Goal: Task Accomplishment & Management: Use online tool/utility

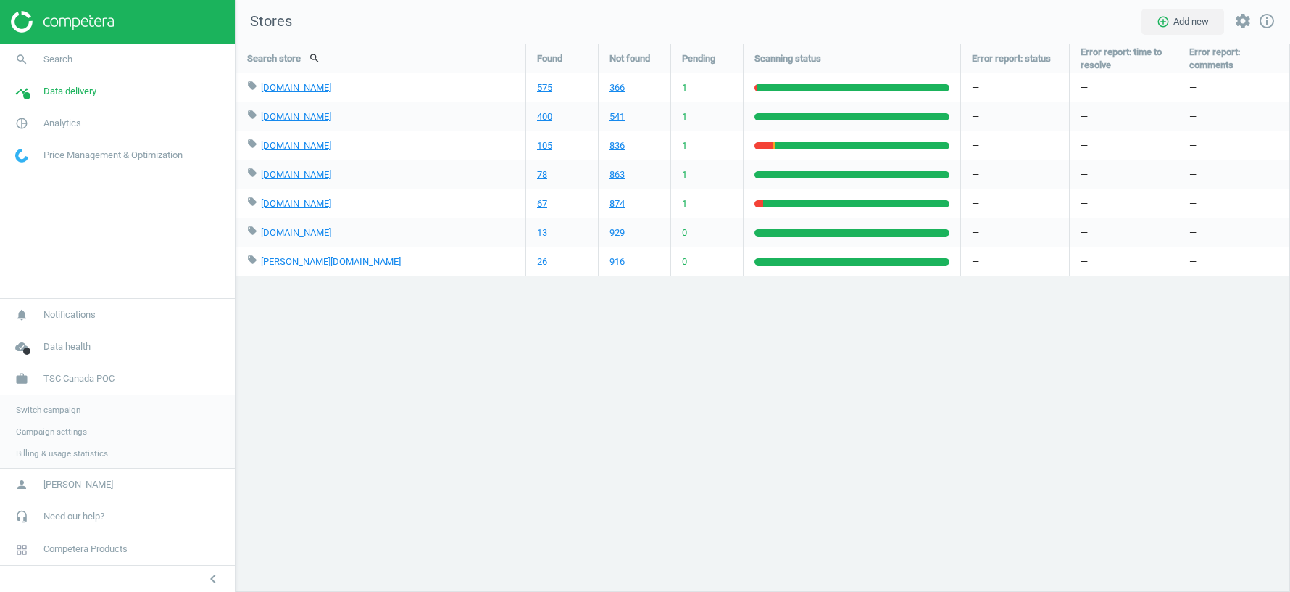
scroll to position [548, 1055]
click at [54, 407] on span "Switch campaign" at bounding box center [48, 410] width 65 height 12
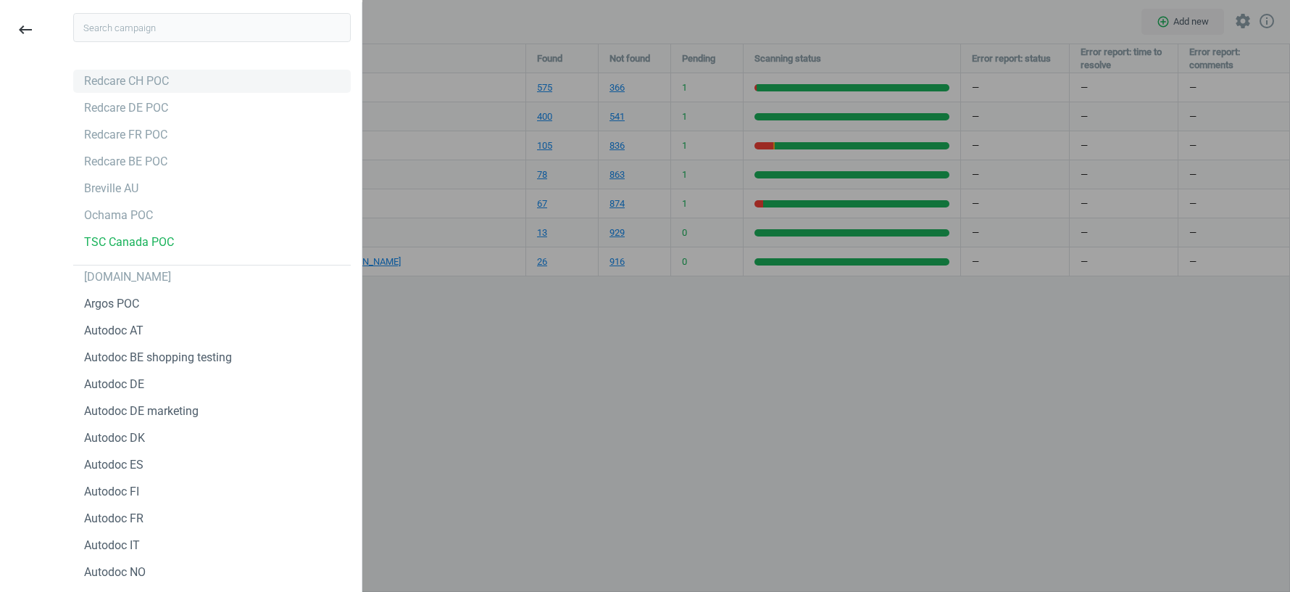
click at [117, 83] on div "Redcare CH POC" at bounding box center [126, 81] width 85 height 16
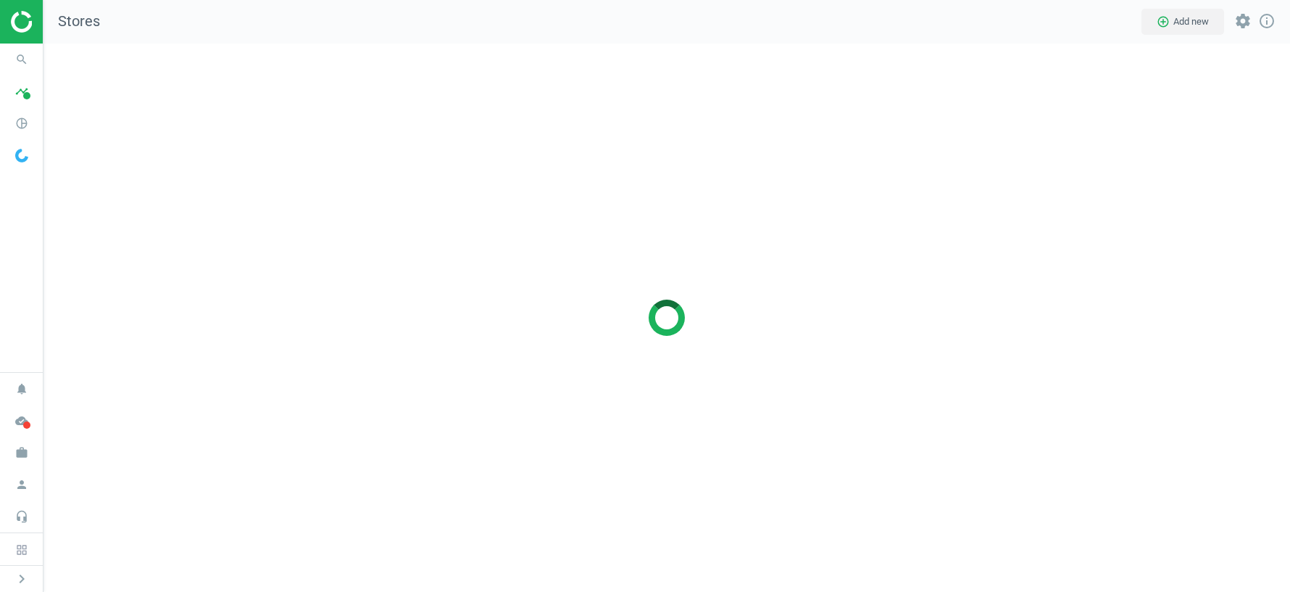
scroll to position [548, 1247]
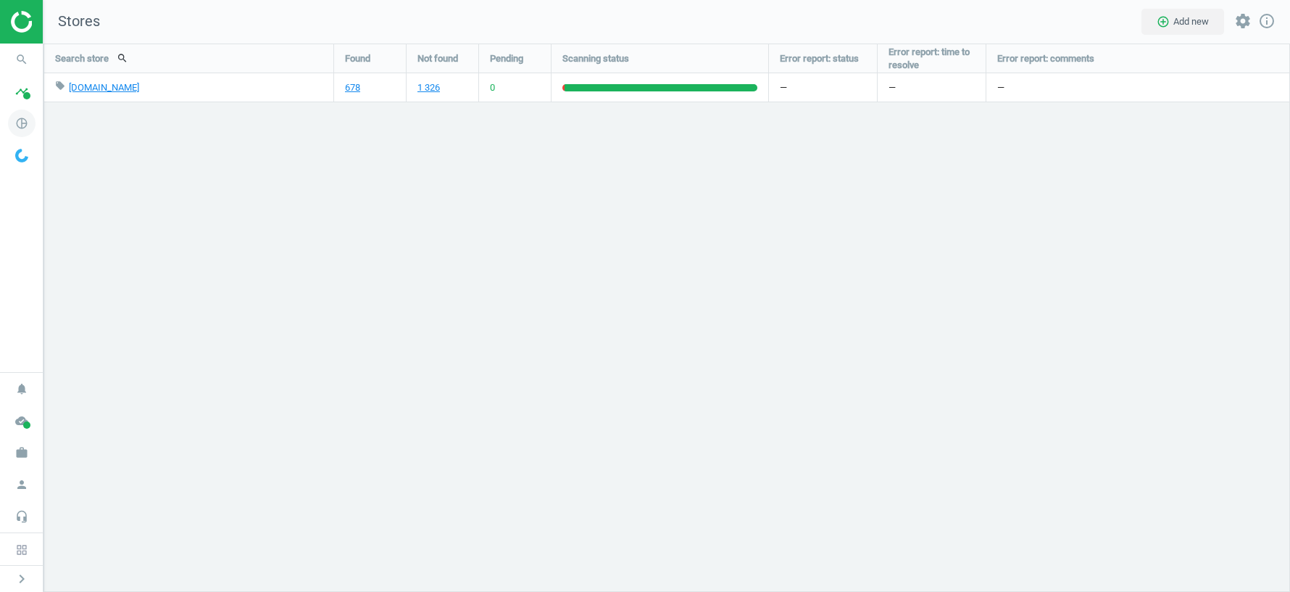
click at [30, 125] on icon "pie_chart_outlined" at bounding box center [22, 123] width 28 height 28
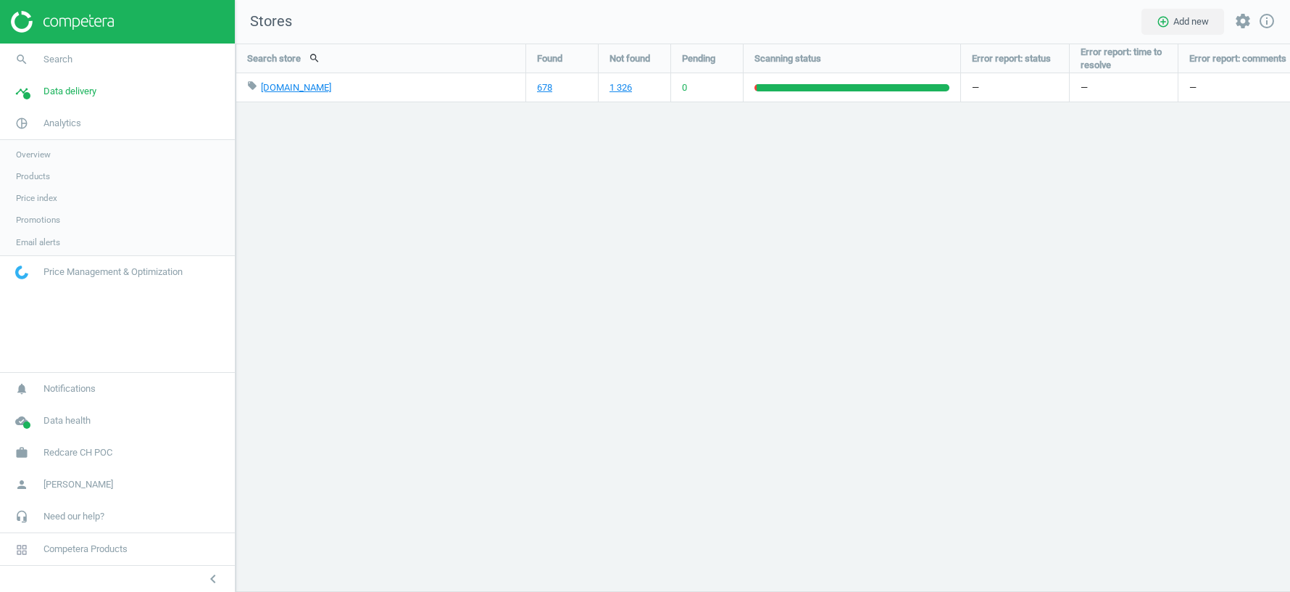
scroll to position [7, 7]
click at [70, 96] on span "Data delivery" at bounding box center [69, 91] width 53 height 13
click at [48, 254] on span "Scanning configuration" at bounding box center [59, 254] width 86 height 12
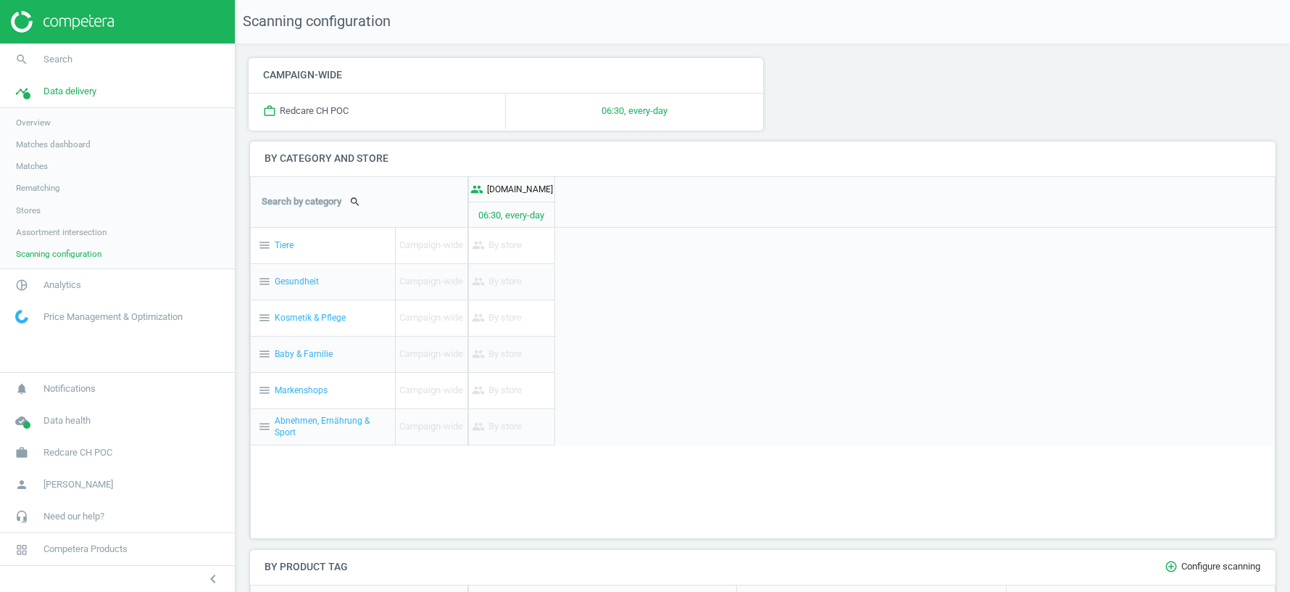
click at [44, 223] on link "Assortment intersection" at bounding box center [117, 232] width 235 height 22
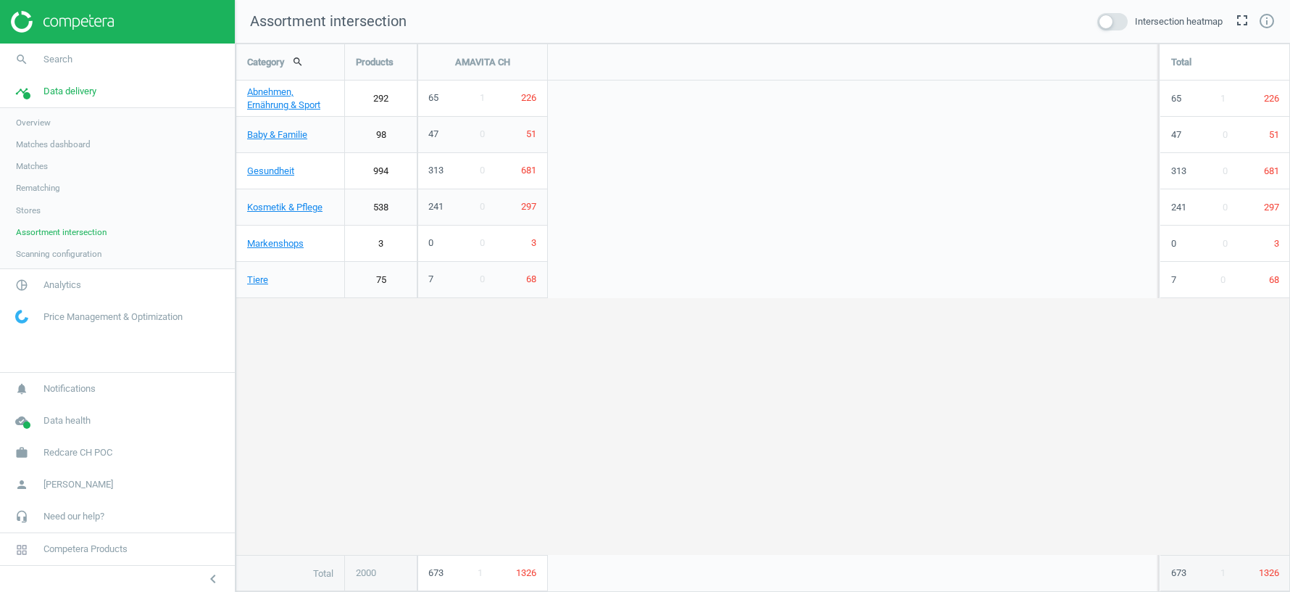
scroll to position [548, 1055]
click at [1114, 22] on span at bounding box center [1113, 21] width 30 height 17
click at [0, 0] on input "checkbox" at bounding box center [0, 0] width 0 height 0
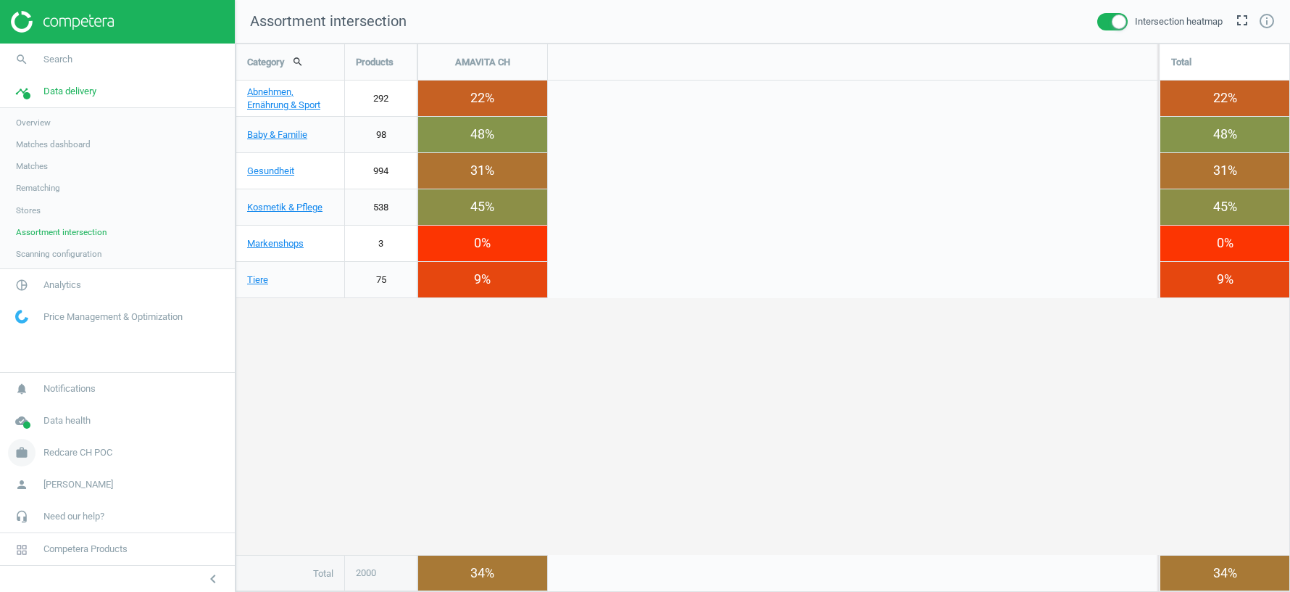
click at [61, 452] on span "Redcare CH POC" at bounding box center [77, 452] width 69 height 13
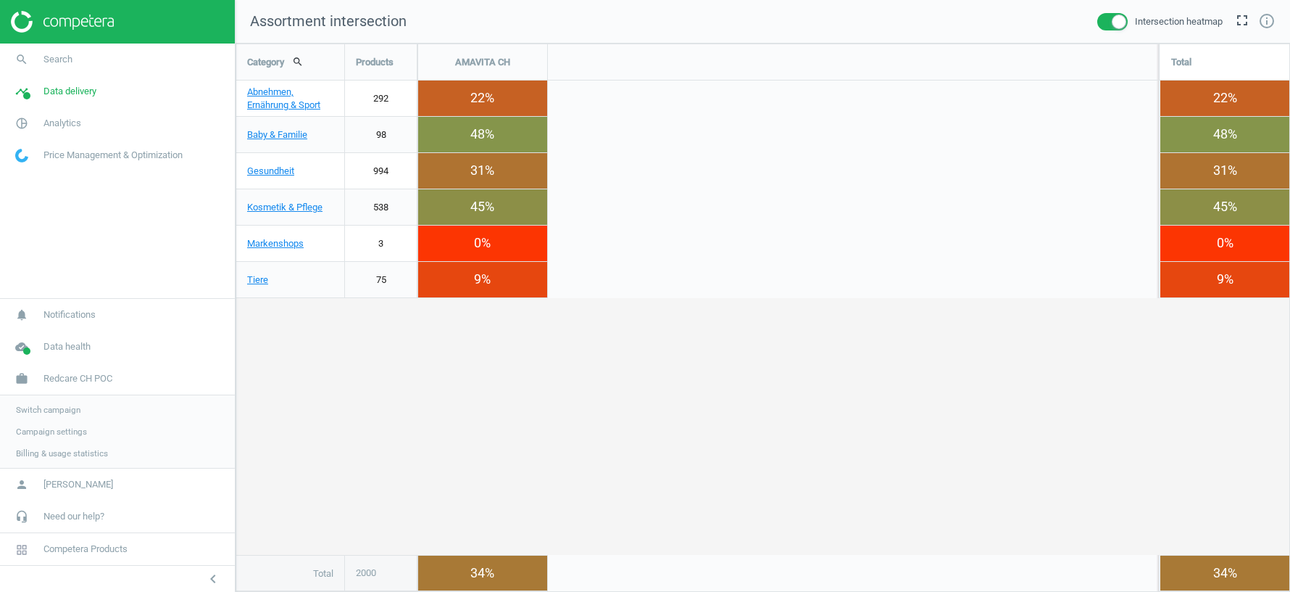
click at [48, 406] on span "Switch campaign" at bounding box center [48, 410] width 65 height 12
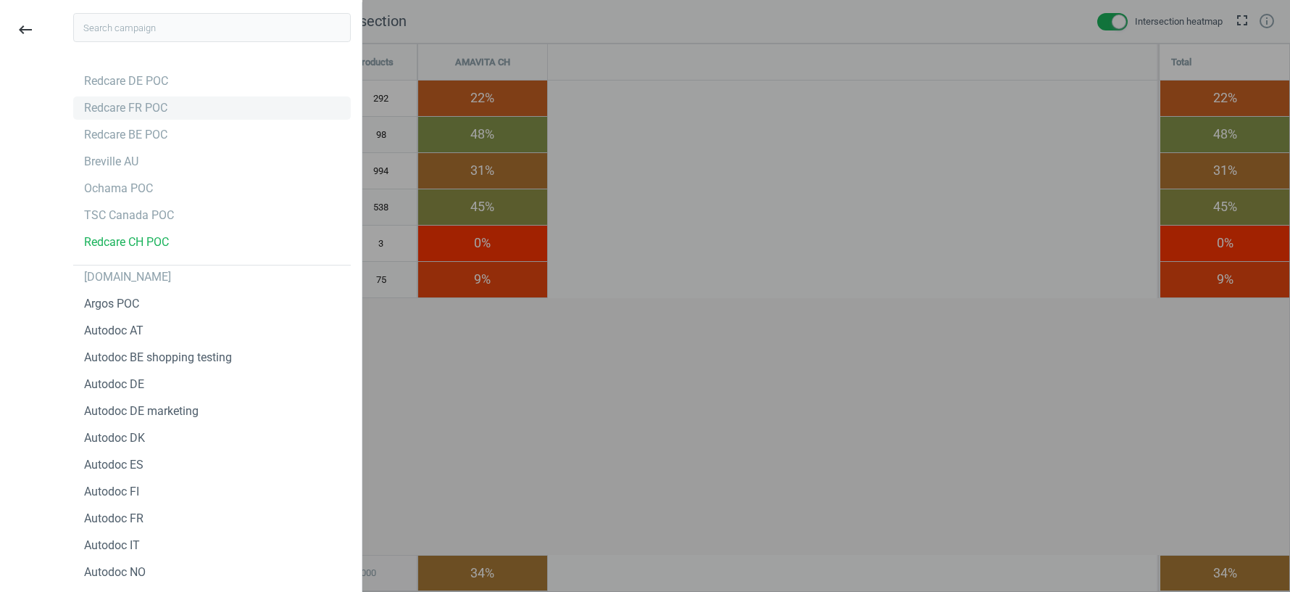
click at [106, 108] on div "Redcare FR POC" at bounding box center [125, 108] width 83 height 16
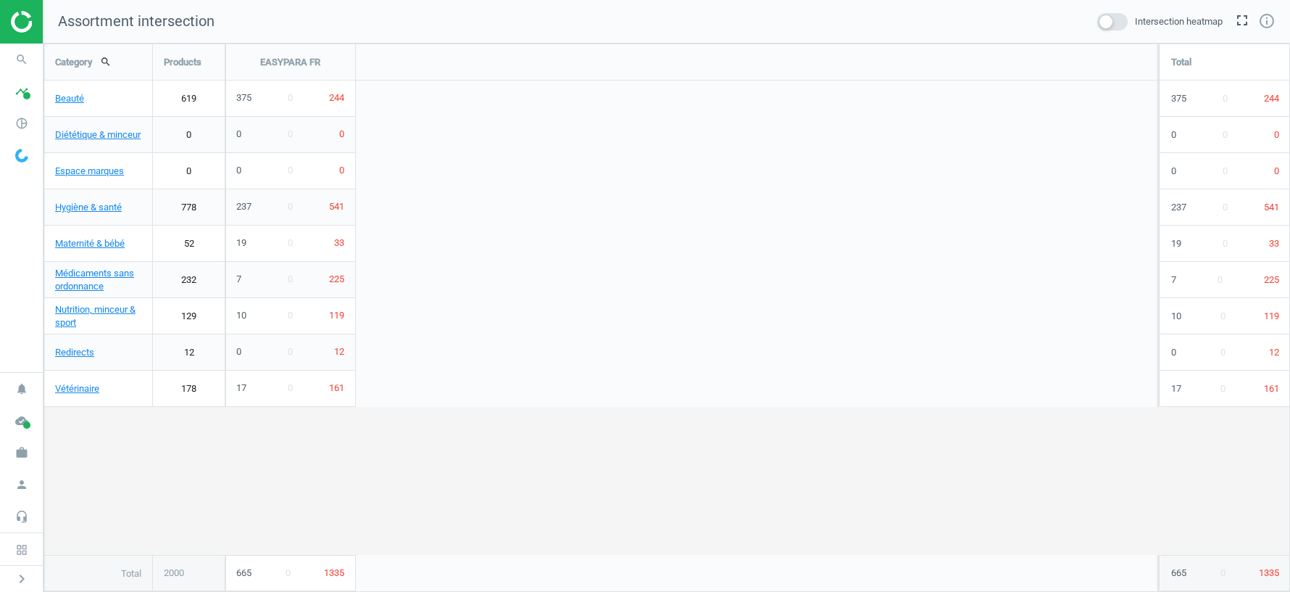
scroll to position [548, 1247]
click at [1108, 23] on span at bounding box center [1113, 21] width 30 height 17
click at [0, 0] on input "checkbox" at bounding box center [0, 0] width 0 height 0
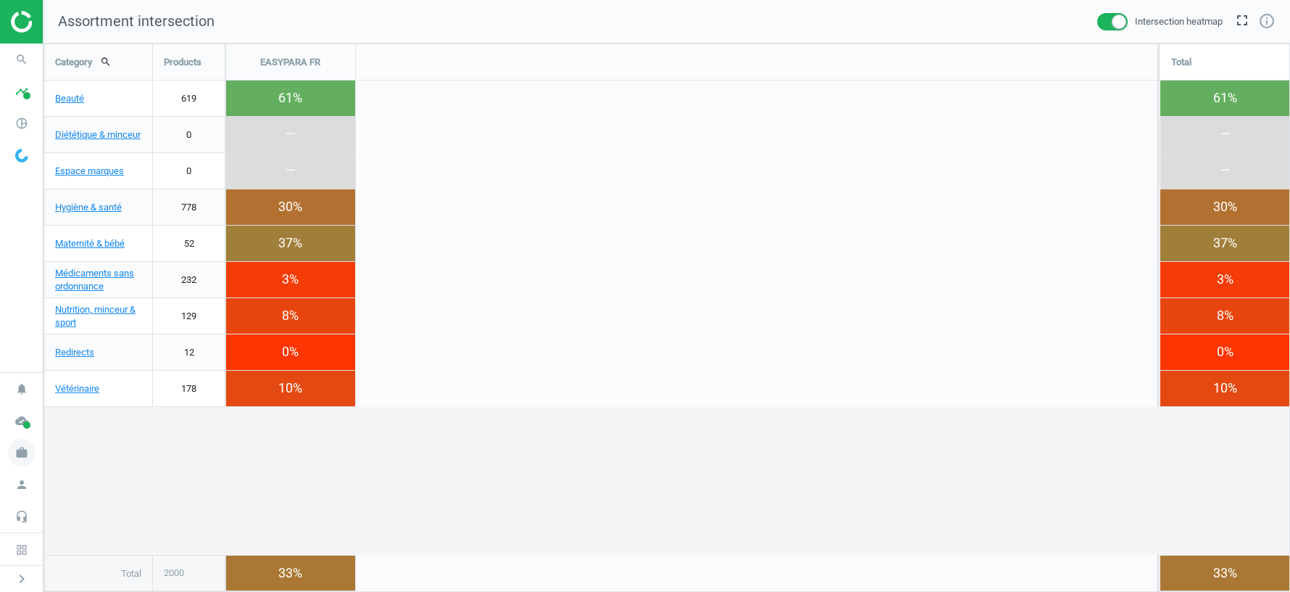
click at [22, 455] on icon "work" at bounding box center [22, 453] width 28 height 28
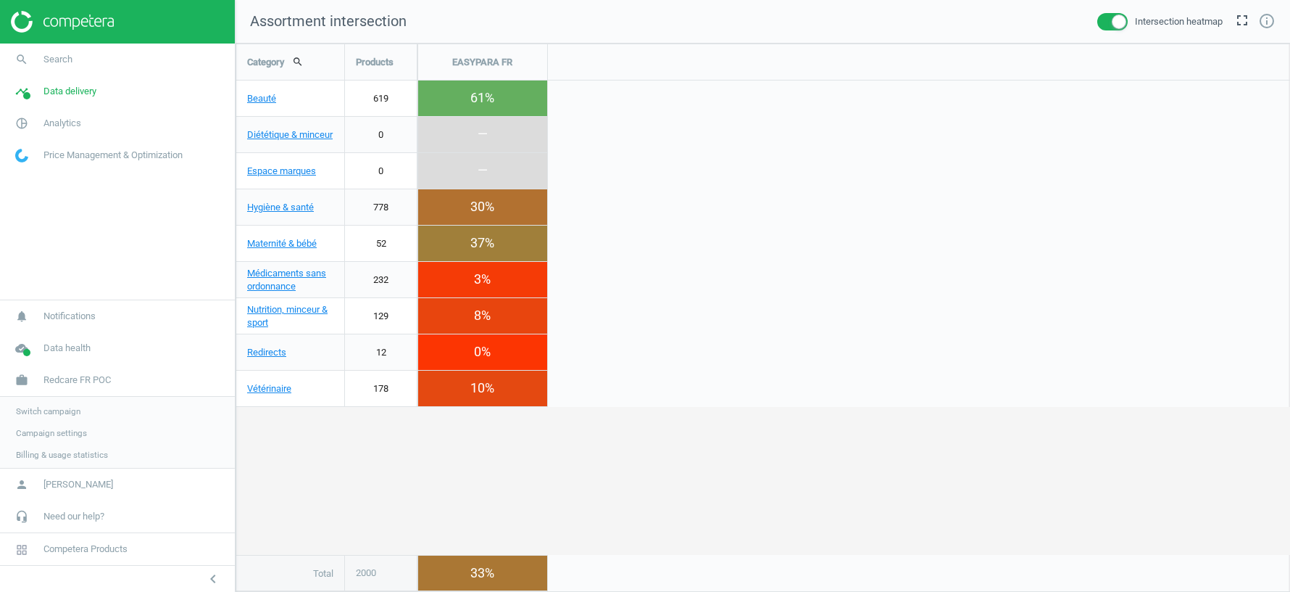
scroll to position [548, 1055]
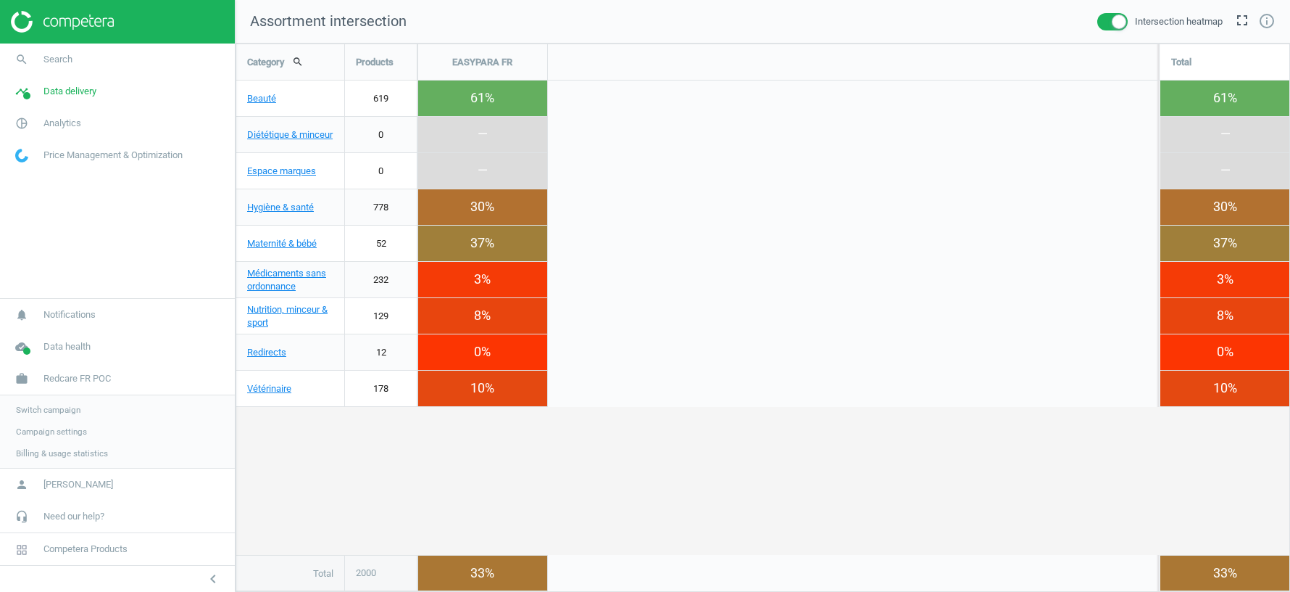
click at [64, 406] on span "Switch campaign" at bounding box center [48, 410] width 65 height 12
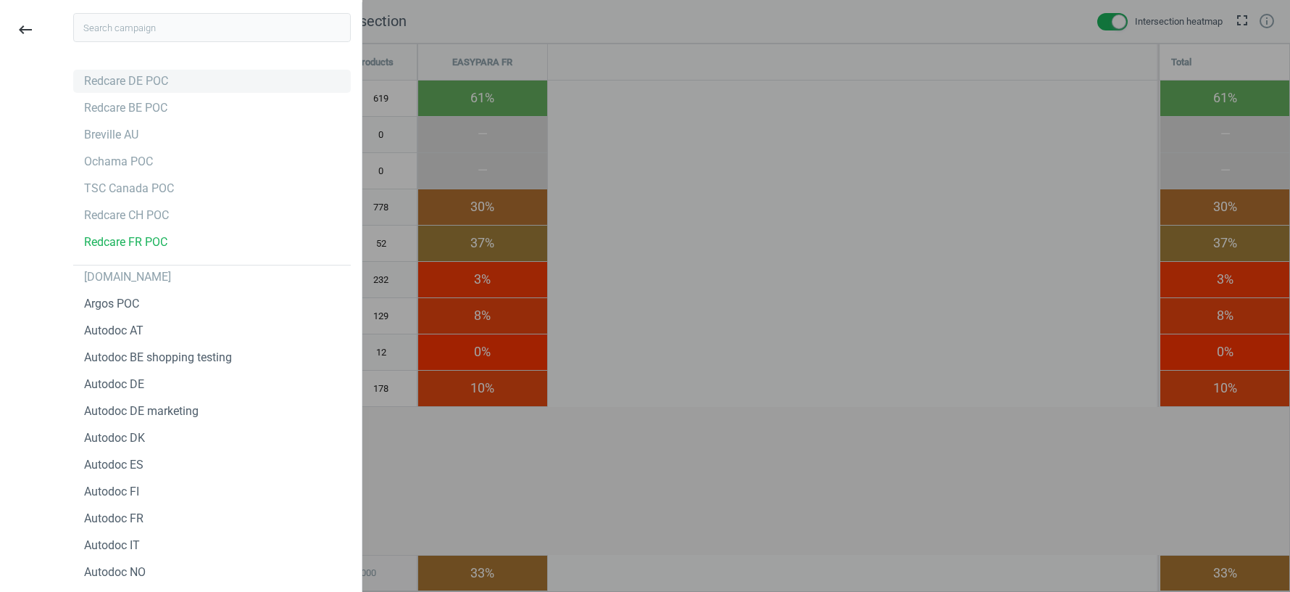
click at [120, 75] on div "Redcare DE POC" at bounding box center [126, 81] width 84 height 16
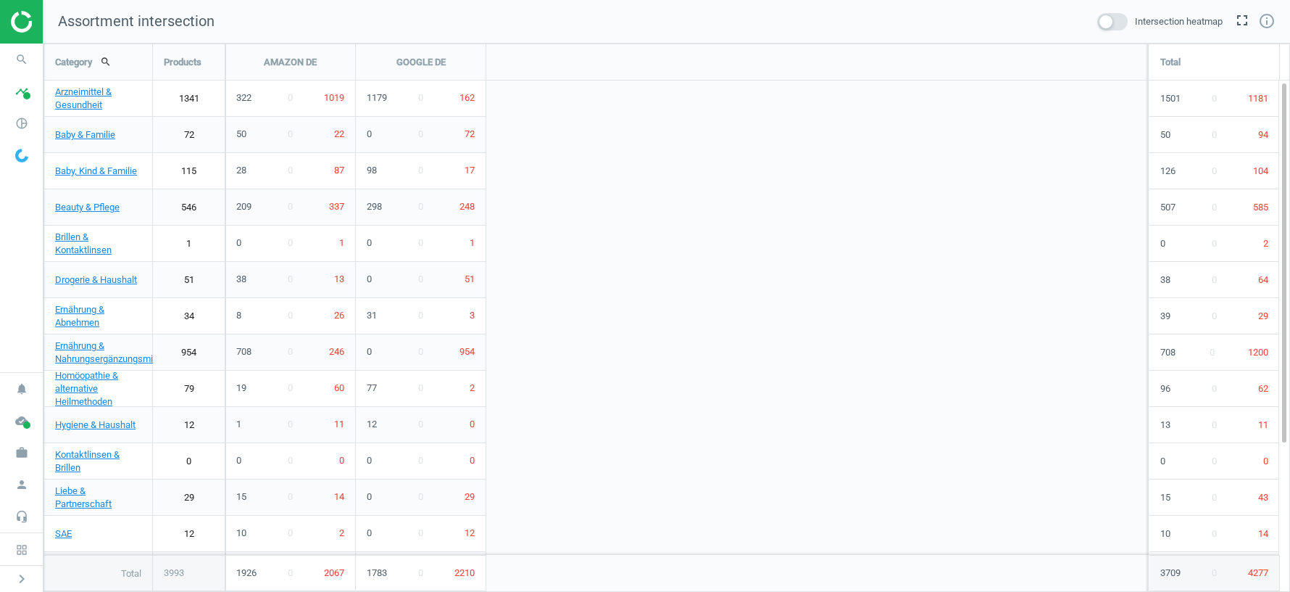
scroll to position [548, 1247]
click at [1110, 22] on span at bounding box center [1113, 21] width 30 height 17
click at [0, 0] on input "checkbox" at bounding box center [0, 0] width 0 height 0
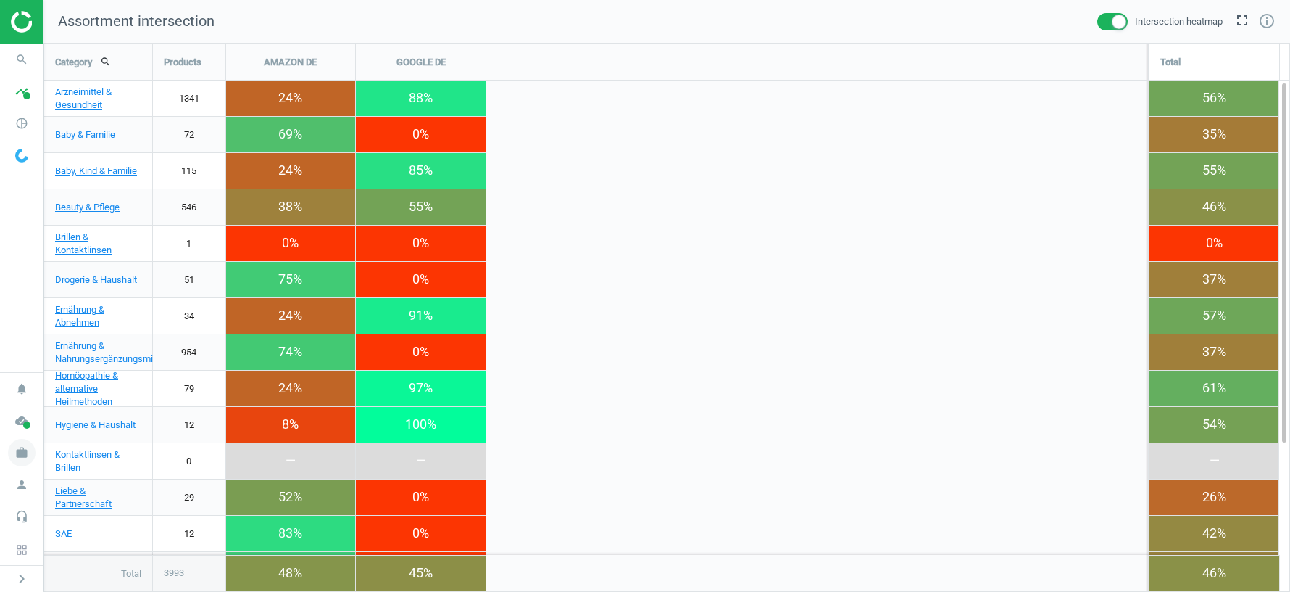
click at [28, 457] on icon "work" at bounding box center [22, 453] width 28 height 28
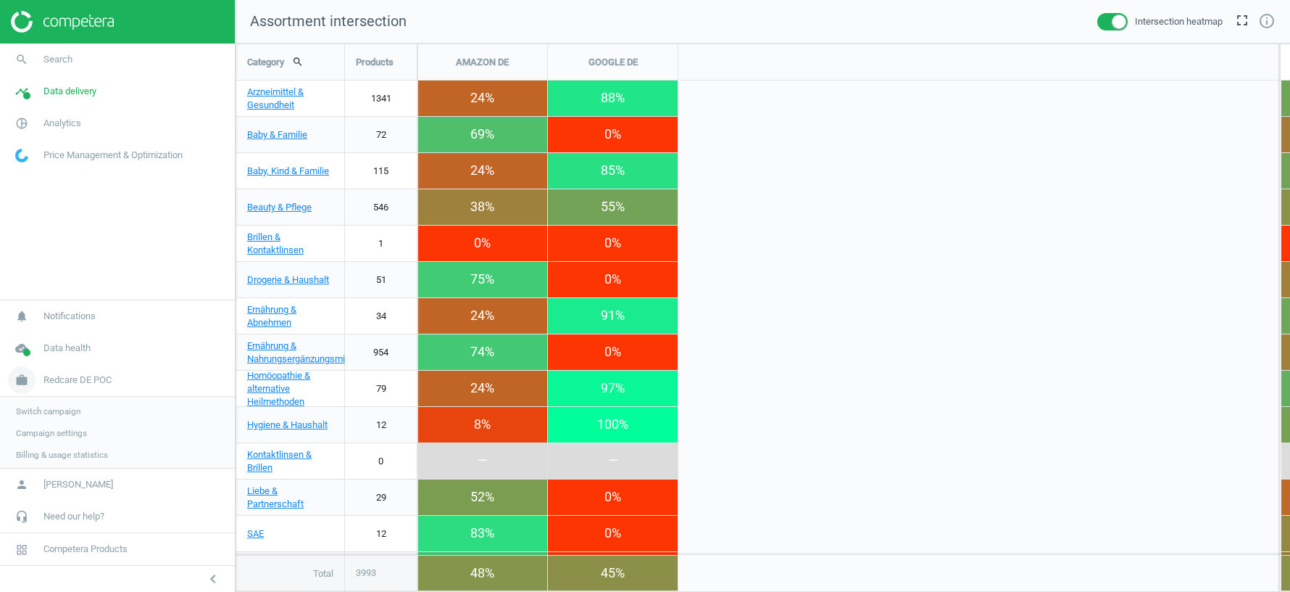
scroll to position [7, 7]
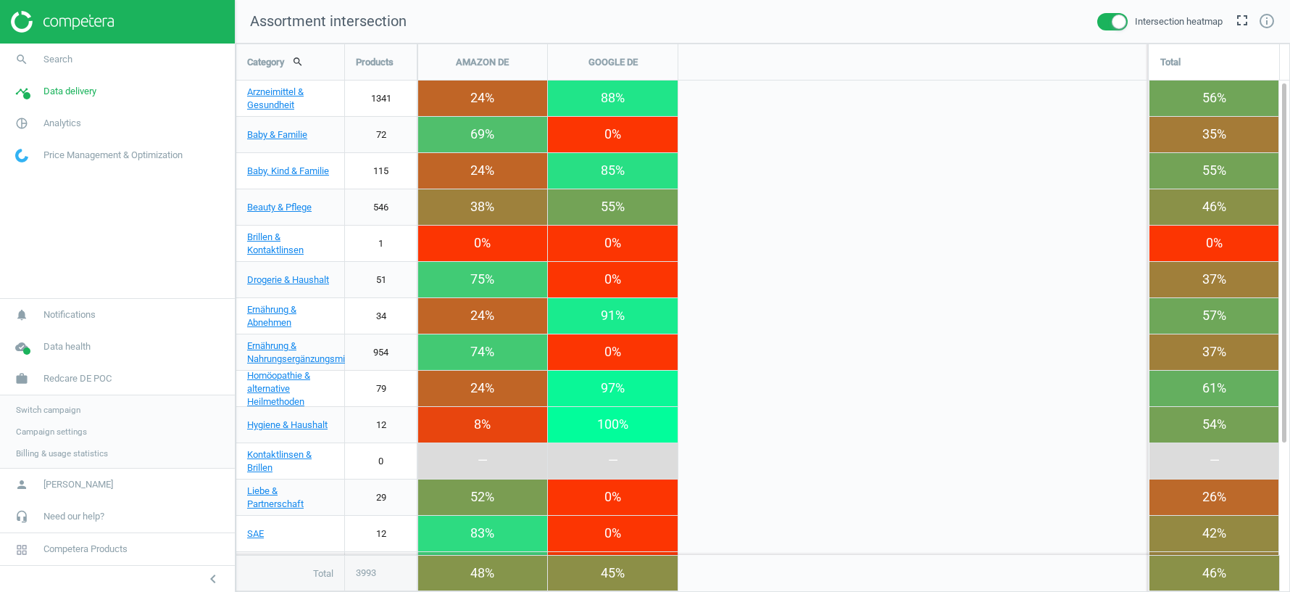
click at [62, 412] on span "Switch campaign" at bounding box center [48, 410] width 65 height 12
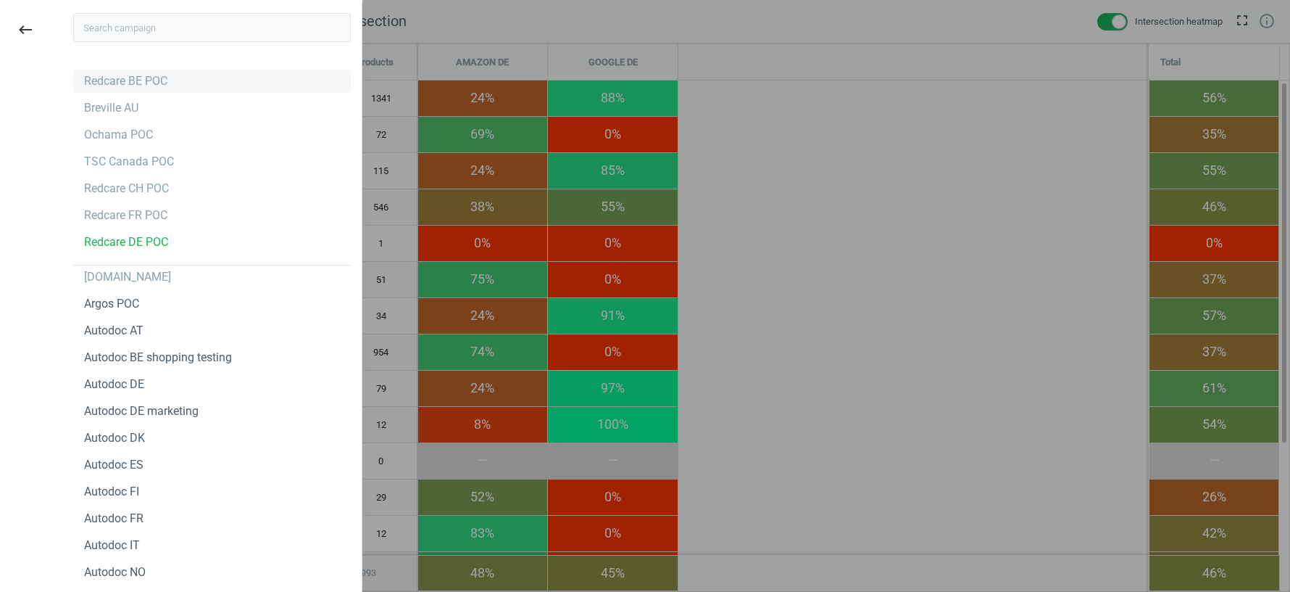
click at [130, 75] on div "Redcare BE POC" at bounding box center [125, 81] width 83 height 16
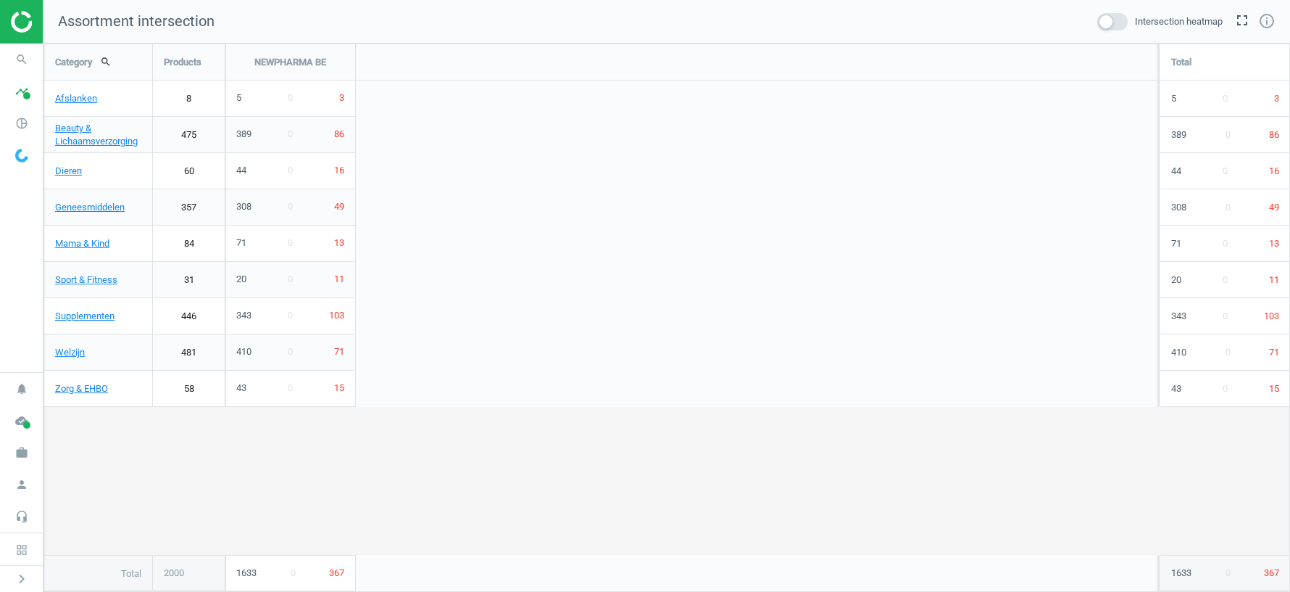
scroll to position [548, 1247]
click at [1129, 20] on div "Intersection heatmap" at bounding box center [1160, 21] width 125 height 17
click at [1112, 23] on span at bounding box center [1113, 21] width 30 height 17
click at [0, 0] on input "checkbox" at bounding box center [0, 0] width 0 height 0
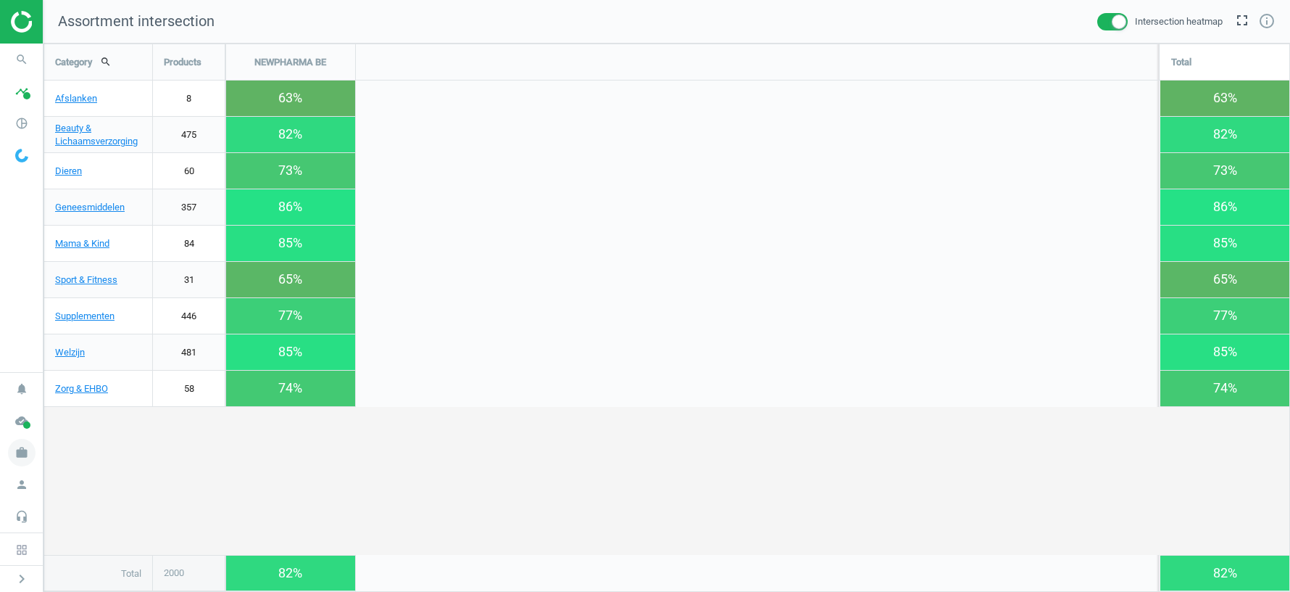
click at [22, 447] on icon "work" at bounding box center [22, 453] width 28 height 28
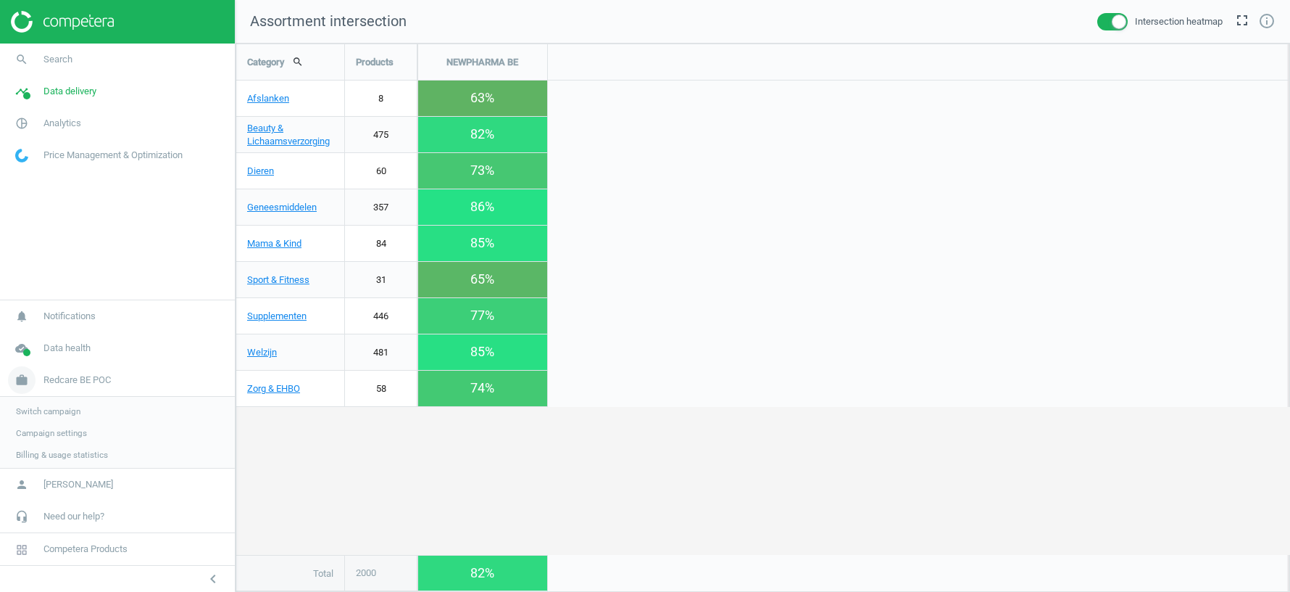
scroll to position [7, 7]
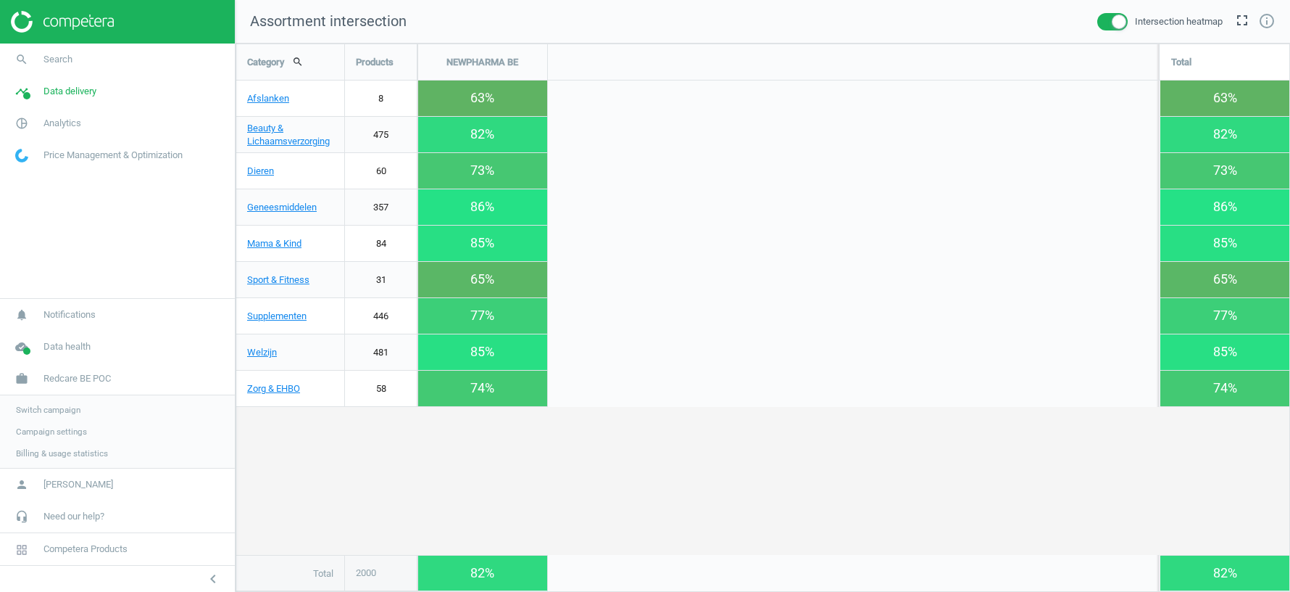
click at [66, 405] on span "Switch campaign" at bounding box center [48, 410] width 65 height 12
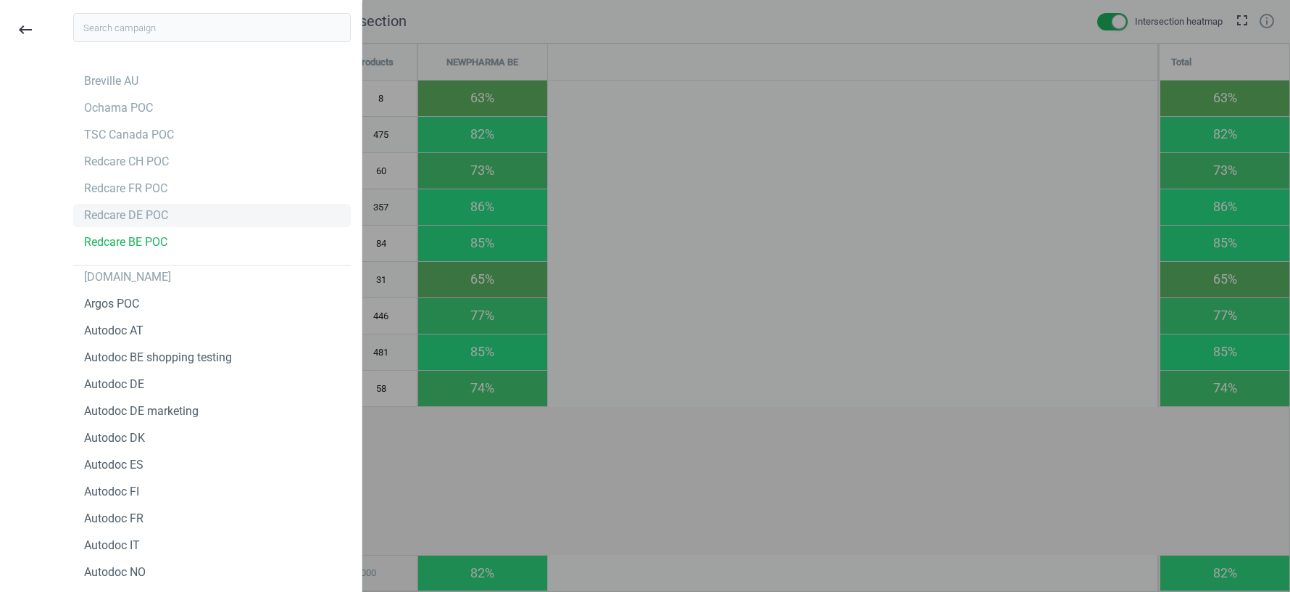
click at [125, 210] on div "Redcare DE POC" at bounding box center [126, 215] width 84 height 16
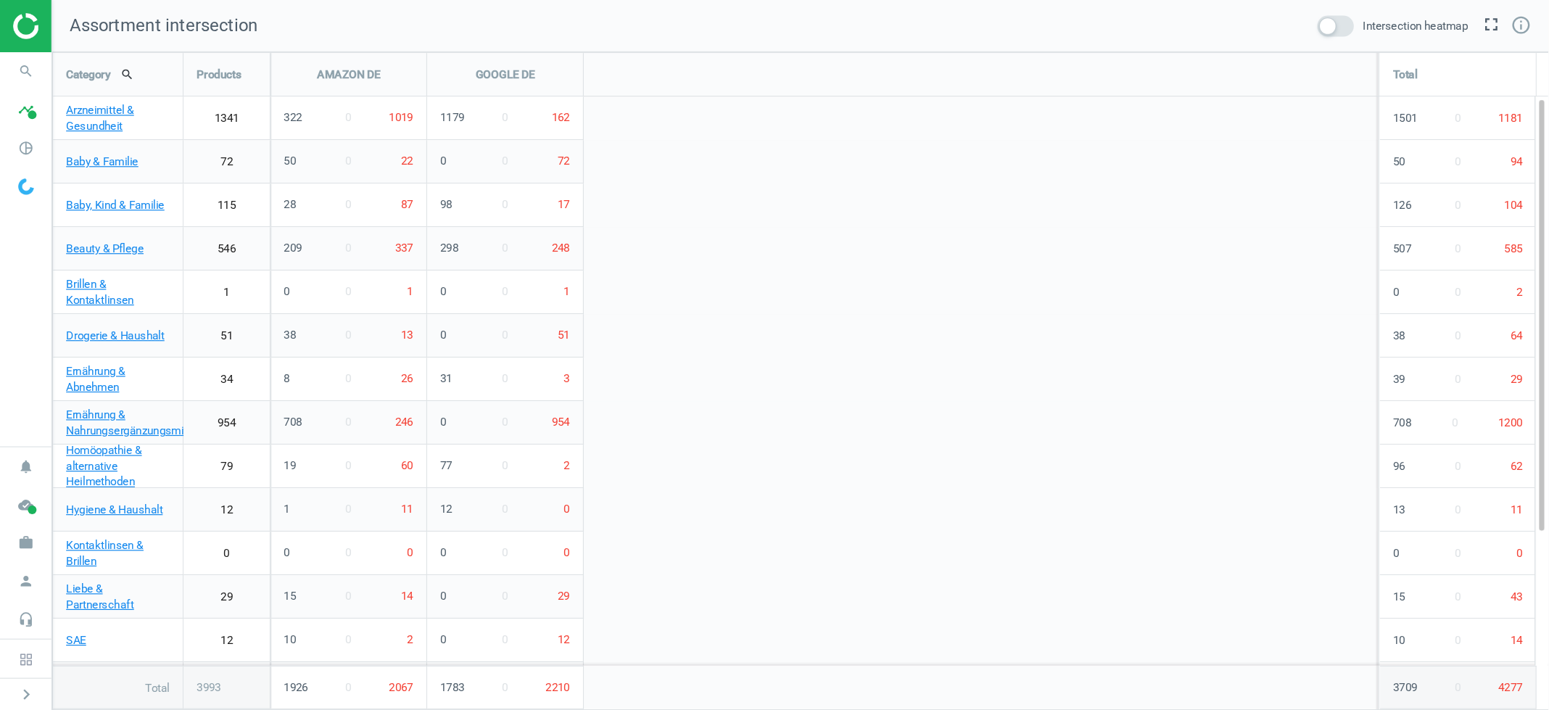
scroll to position [548, 1247]
click at [1111, 19] on span at bounding box center [1113, 21] width 30 height 17
click at [0, 0] on input "checkbox" at bounding box center [0, 0] width 0 height 0
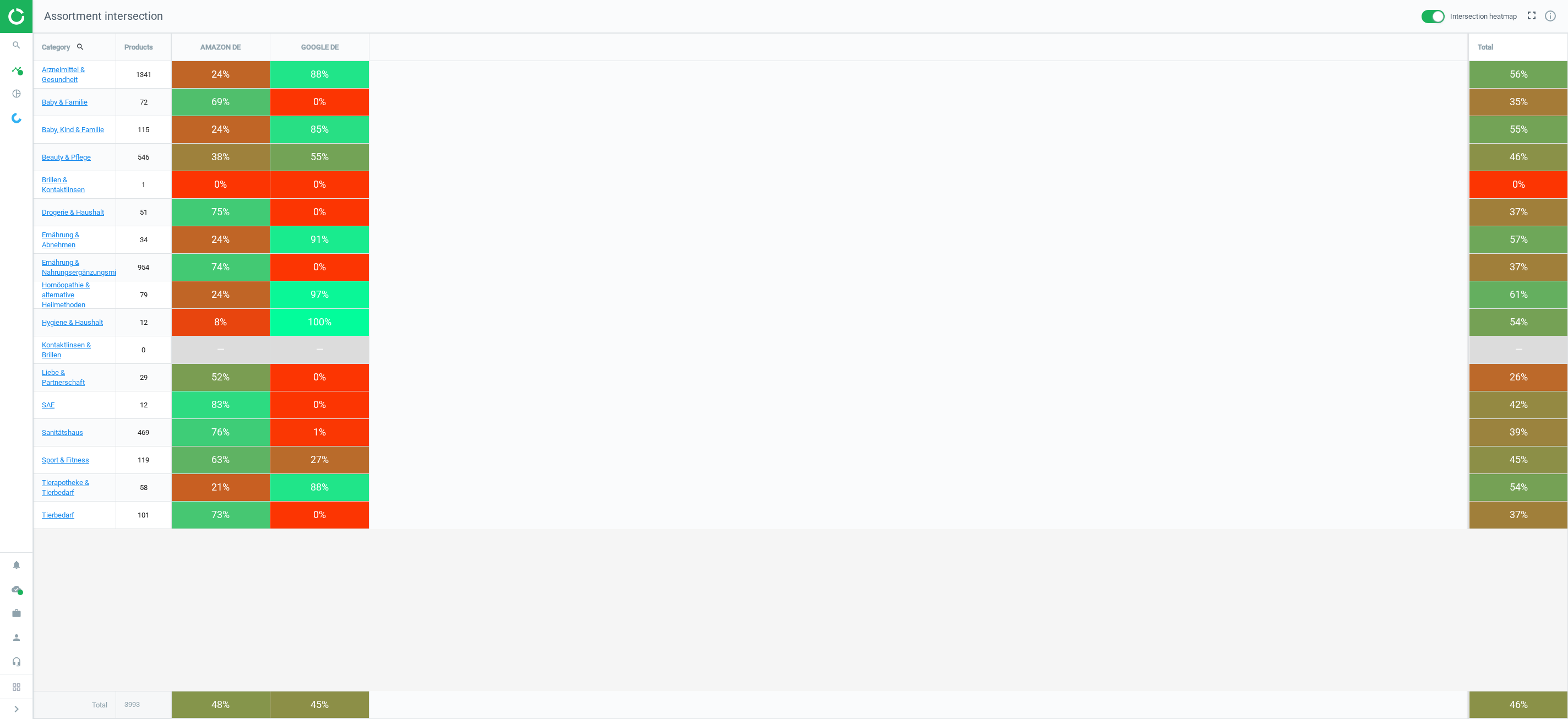
scroll to position [686, 1535]
click at [117, 49] on div "Products" at bounding box center [144, 47] width 55 height 27
drag, startPoint x: 113, startPoint y: 49, endPoint x: 227, endPoint y: 44, distance: 114.1
click at [227, 44] on div "Category search Products AMAZON DE GOOGLE DE Total Arzneimittel & Gesundheit 13…" at bounding box center [800, 376] width 1534 height 685
